Goal: Transaction & Acquisition: Subscribe to service/newsletter

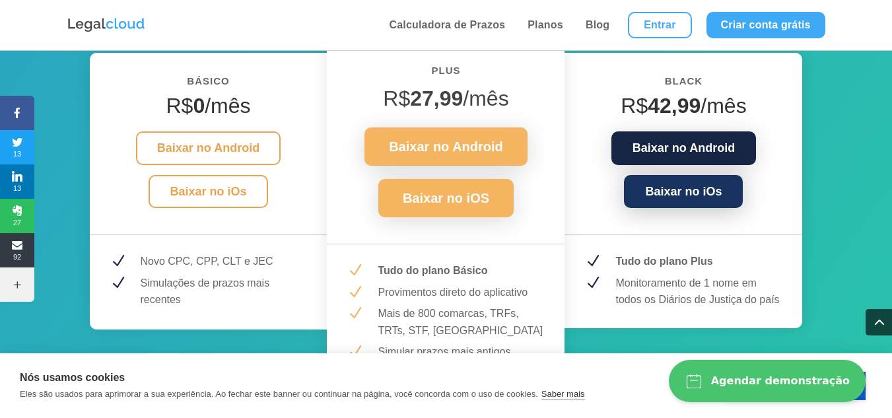
scroll to position [1914, 0]
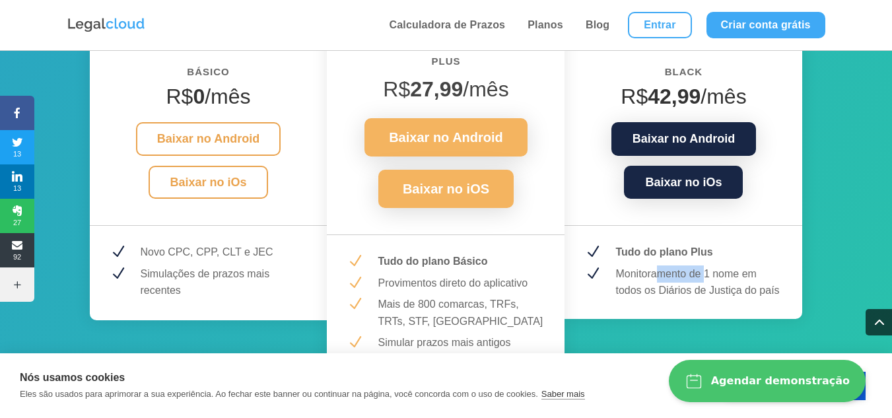
drag, startPoint x: 657, startPoint y: 258, endPoint x: 708, endPoint y: 255, distance: 50.9
click at [708, 265] on p "Monitoramento de 1 nome em todos os Diários de Justiça do país" at bounding box center [698, 282] width 167 height 34
click at [702, 265] on p "Monitoramento de 1 nome em todos os Diários de Justiça do país" at bounding box center [698, 282] width 167 height 34
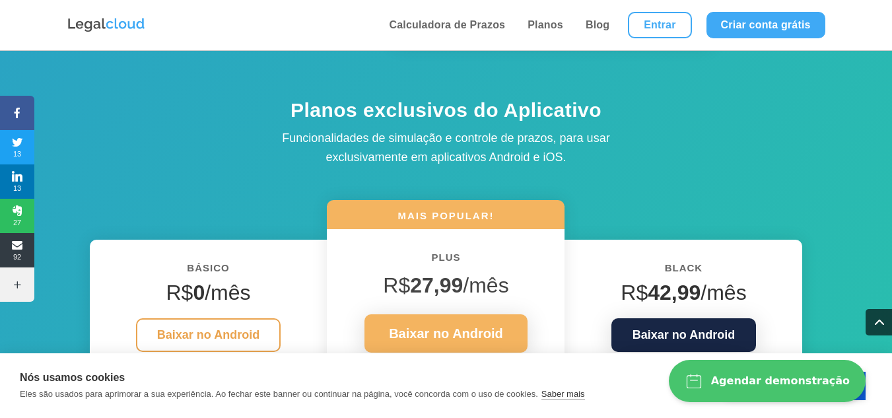
scroll to position [1716, 0]
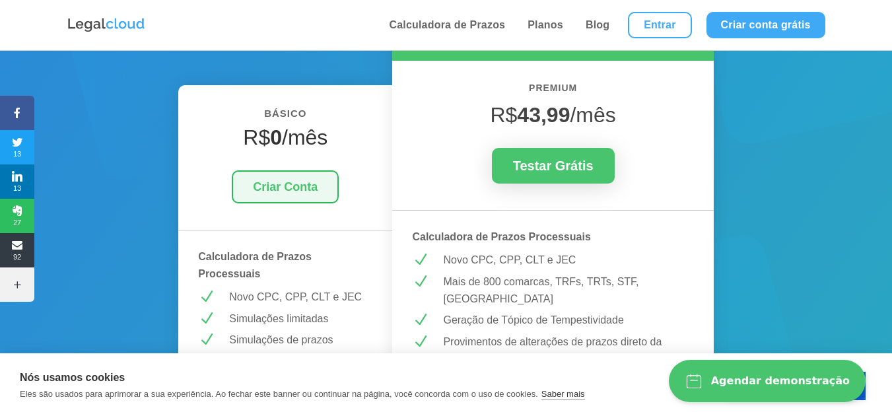
scroll to position [264, 0]
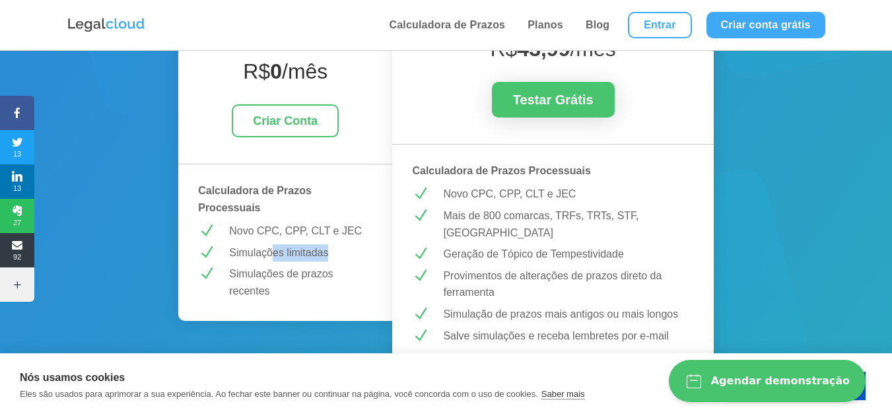
drag, startPoint x: 273, startPoint y: 250, endPoint x: 337, endPoint y: 258, distance: 63.9
click at [337, 258] on p "Simulações limitadas" at bounding box center [300, 252] width 143 height 17
click at [331, 264] on div "BÁSICO R$ 0 /mês Criar Conta Calculadora de Prazos Processuais N Novo CPC, CPP,…" at bounding box center [285, 170] width 214 height 302
drag, startPoint x: 317, startPoint y: 279, endPoint x: 255, endPoint y: 278, distance: 62.7
click at [255, 279] on p "Simulações de prazos recentes" at bounding box center [300, 282] width 143 height 34
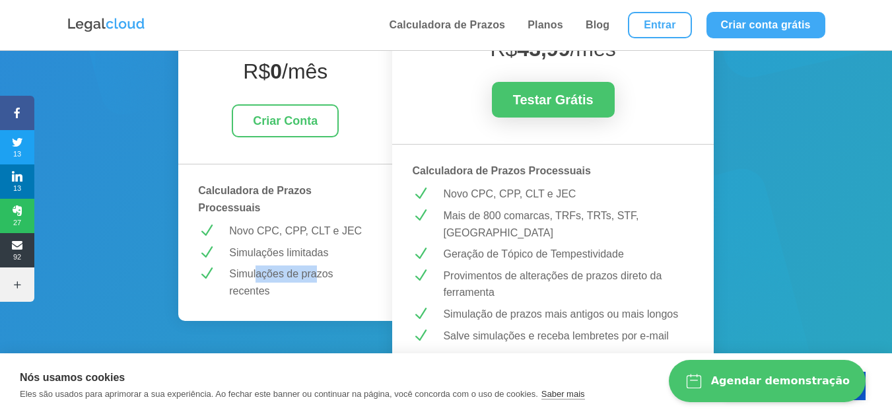
click at [255, 277] on p "Simulações de prazos recentes" at bounding box center [300, 282] width 143 height 34
drag, startPoint x: 258, startPoint y: 277, endPoint x: 284, endPoint y: 281, distance: 26.7
click at [283, 281] on p "Simulações de prazos recentes" at bounding box center [300, 282] width 143 height 34
click at [284, 281] on p "Simulações de prazos recentes" at bounding box center [300, 282] width 143 height 34
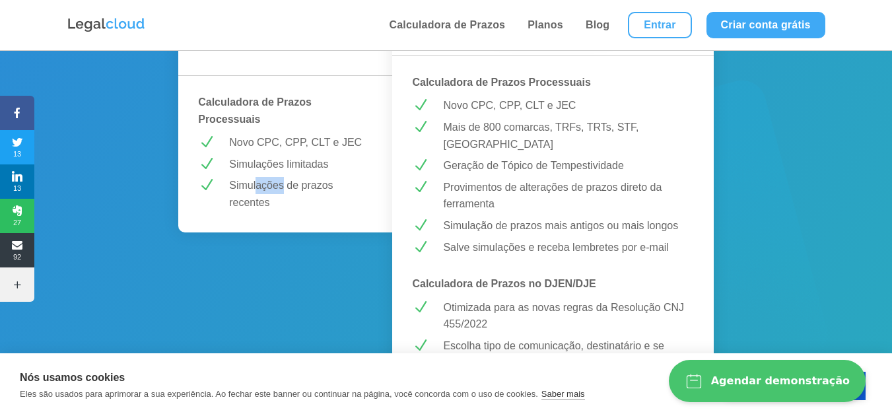
scroll to position [330, 0]
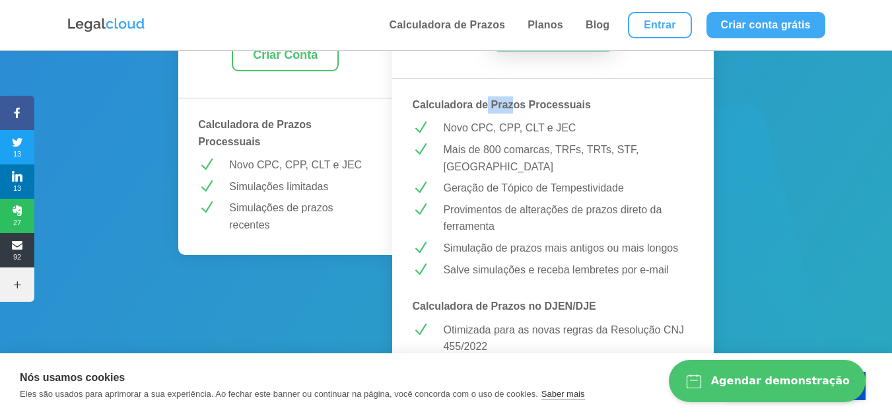
drag, startPoint x: 487, startPoint y: 110, endPoint x: 515, endPoint y: 110, distance: 27.7
click at [515, 110] on strong "Calculadora de Prazos Processuais" at bounding box center [501, 104] width 178 height 11
drag, startPoint x: 448, startPoint y: 288, endPoint x: 577, endPoint y: 284, distance: 128.8
click at [577, 300] on strong "Calculadora de Prazos no DJEN/DJE" at bounding box center [503, 305] width 183 height 11
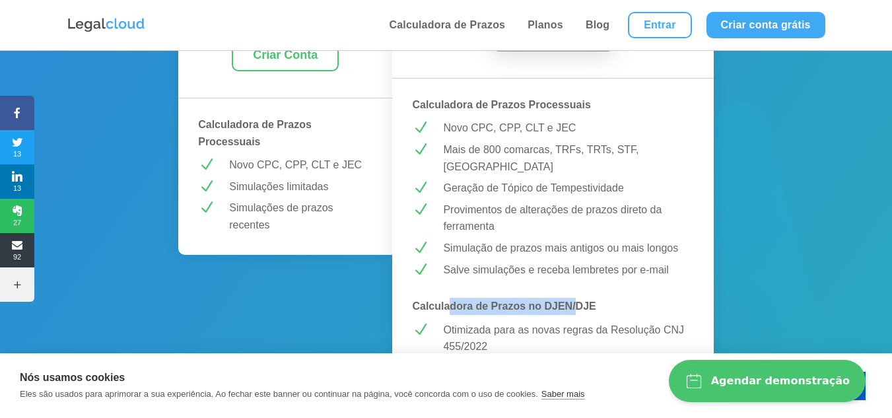
click at [577, 300] on strong "Calculadora de Prazos no DJEN/DJE" at bounding box center [503, 305] width 183 height 11
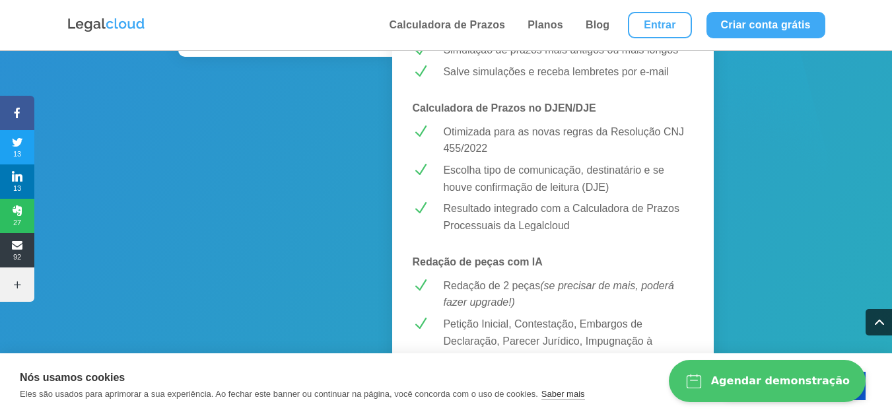
scroll to position [594, 0]
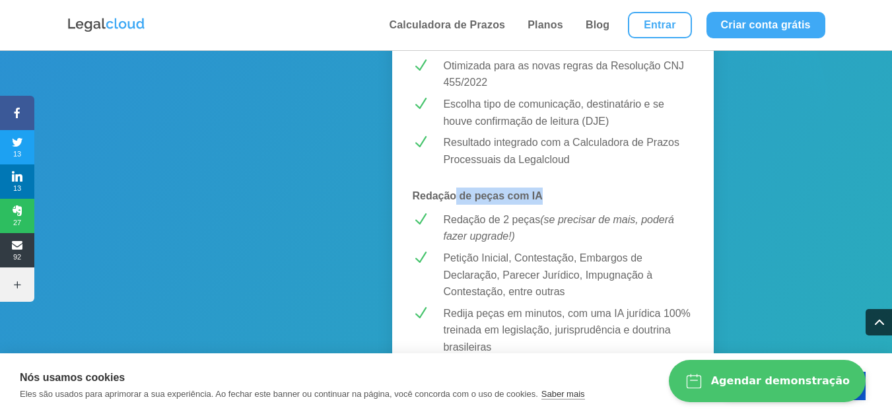
drag, startPoint x: 455, startPoint y: 182, endPoint x: 533, endPoint y: 189, distance: 78.2
click at [533, 189] on div "MELHOR CUSTO-BENEFÍCIO! PREMIUM R$ 43,99 /mês Testar Grátis Calculadora de Praz…" at bounding box center [552, 403] width 321 height 1535
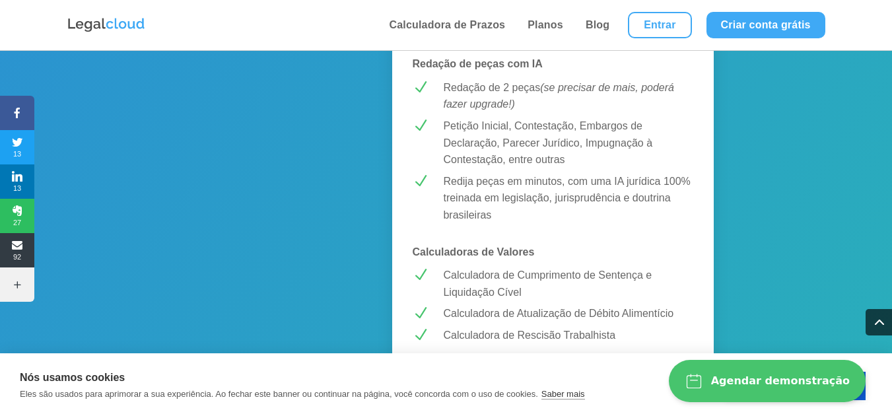
scroll to position [792, 0]
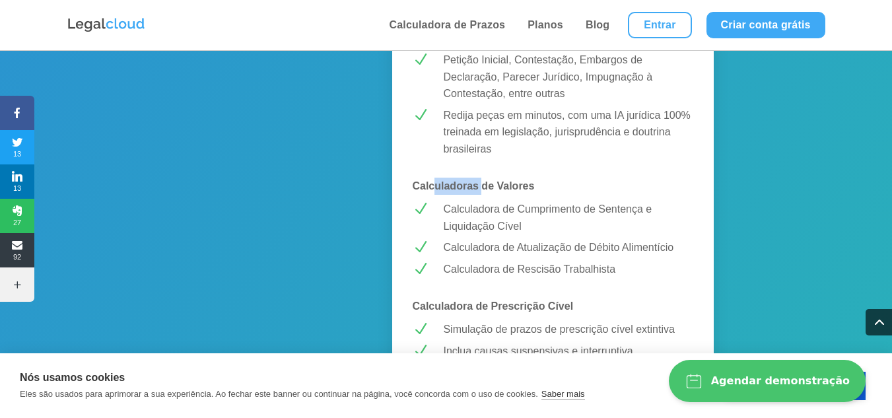
drag, startPoint x: 458, startPoint y: 172, endPoint x: 488, endPoint y: 172, distance: 30.4
click at [487, 180] on strong "Calculadoras de Valores" at bounding box center [473, 185] width 122 height 11
click at [491, 180] on strong "Calculadoras de Valores" at bounding box center [473, 185] width 122 height 11
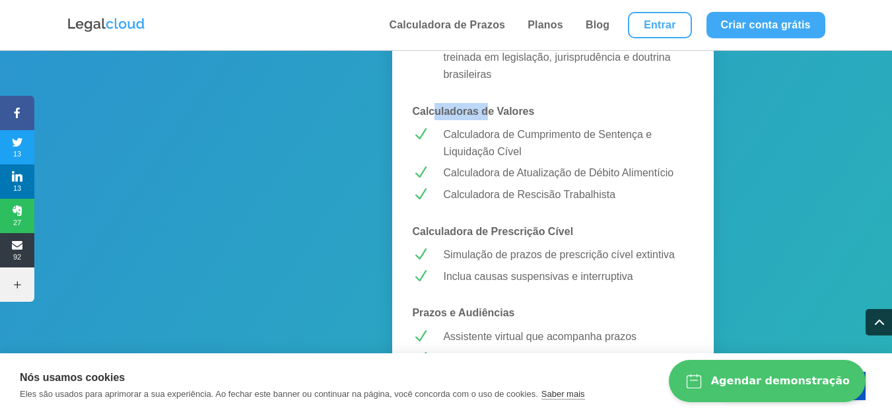
scroll to position [924, 0]
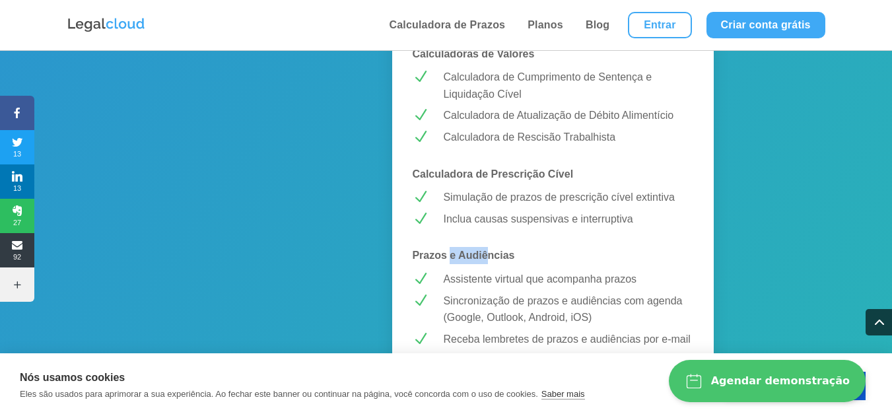
drag, startPoint x: 465, startPoint y: 242, endPoint x: 490, endPoint y: 240, distance: 25.2
click at [490, 250] on strong "Prazos e Audiências" at bounding box center [463, 255] width 102 height 11
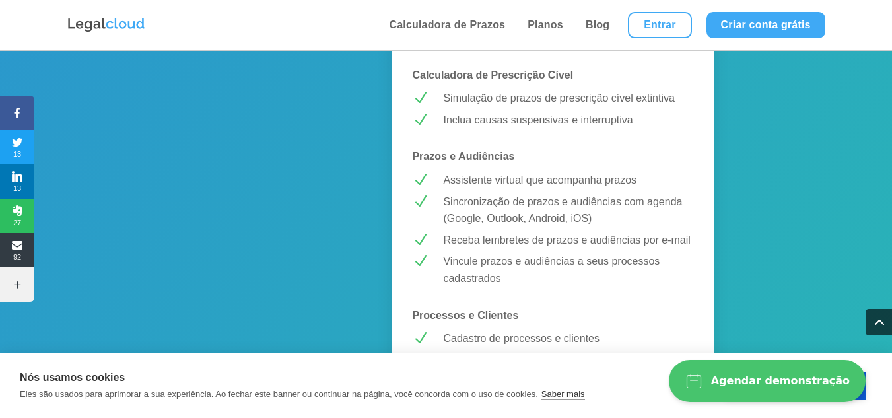
scroll to position [1056, 0]
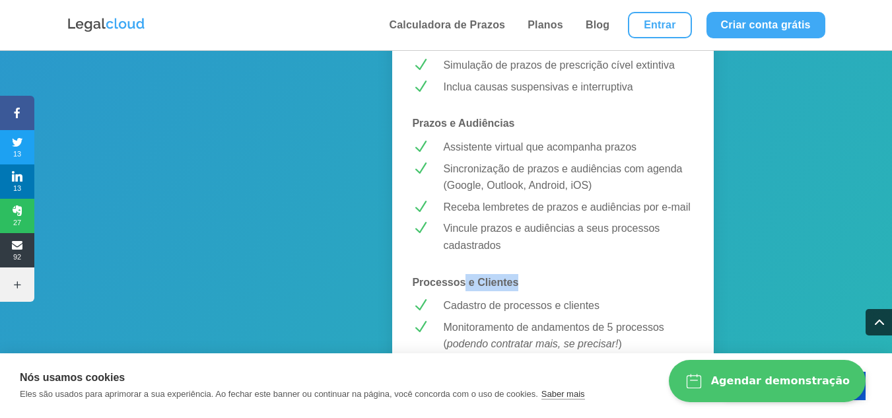
drag, startPoint x: 466, startPoint y: 263, endPoint x: 524, endPoint y: 265, distance: 58.1
click at [523, 274] on p "Processos e Clientes" at bounding box center [552, 282] width 281 height 17
click at [525, 274] on p "Processos e Clientes" at bounding box center [552, 282] width 281 height 17
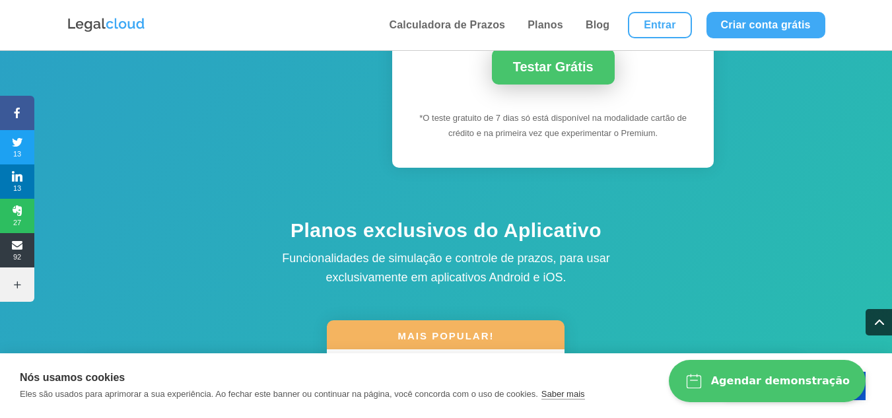
scroll to position [1650, 0]
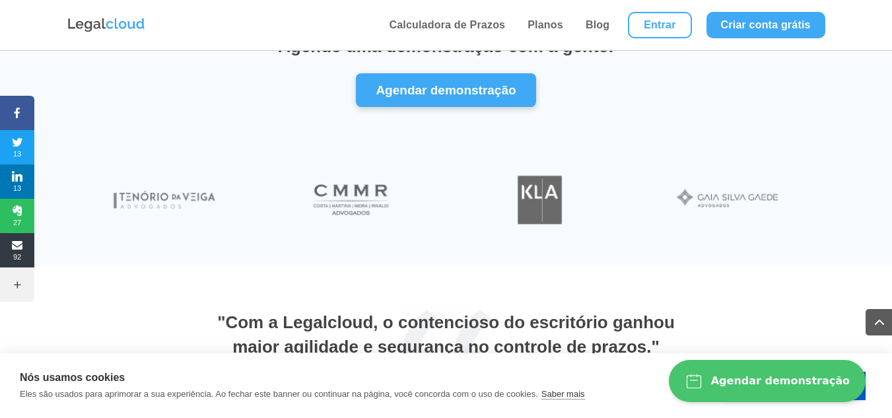
click at [721, 370] on button "Agendar demonstração" at bounding box center [767, 381] width 197 height 42
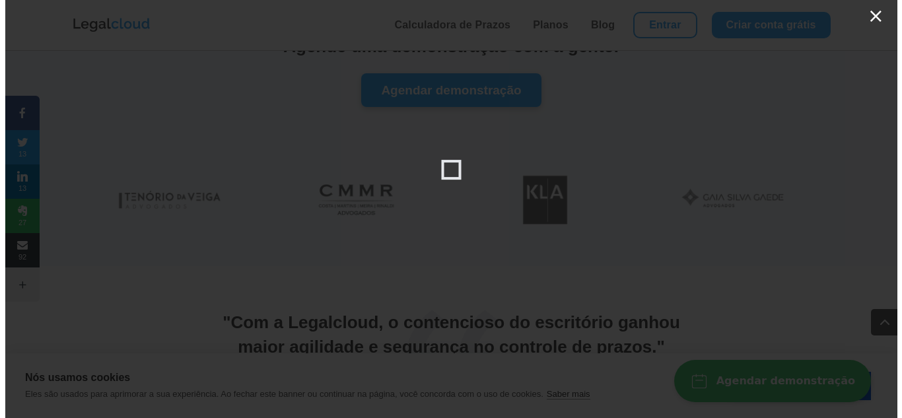
scroll to position [4621, 0]
